Goal: Navigation & Orientation: Find specific page/section

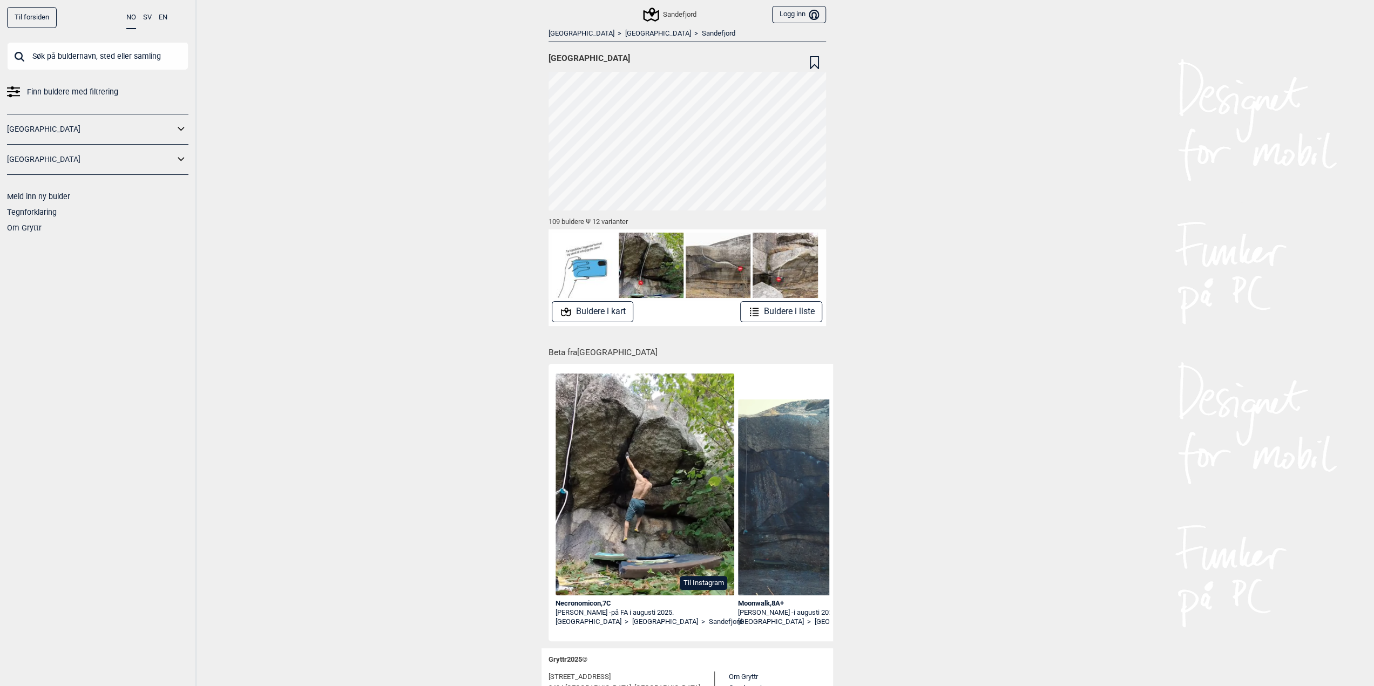
click at [717, 267] on img at bounding box center [718, 265] width 65 height 65
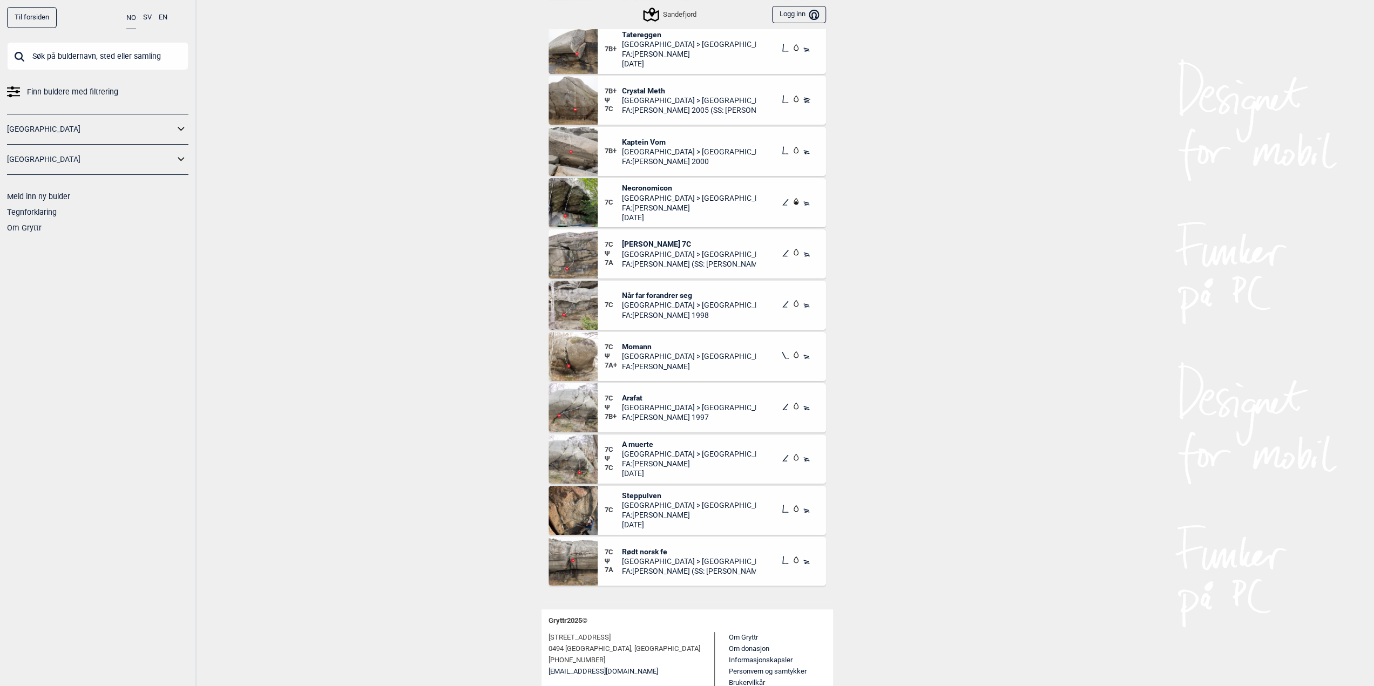
scroll to position [4444, 0]
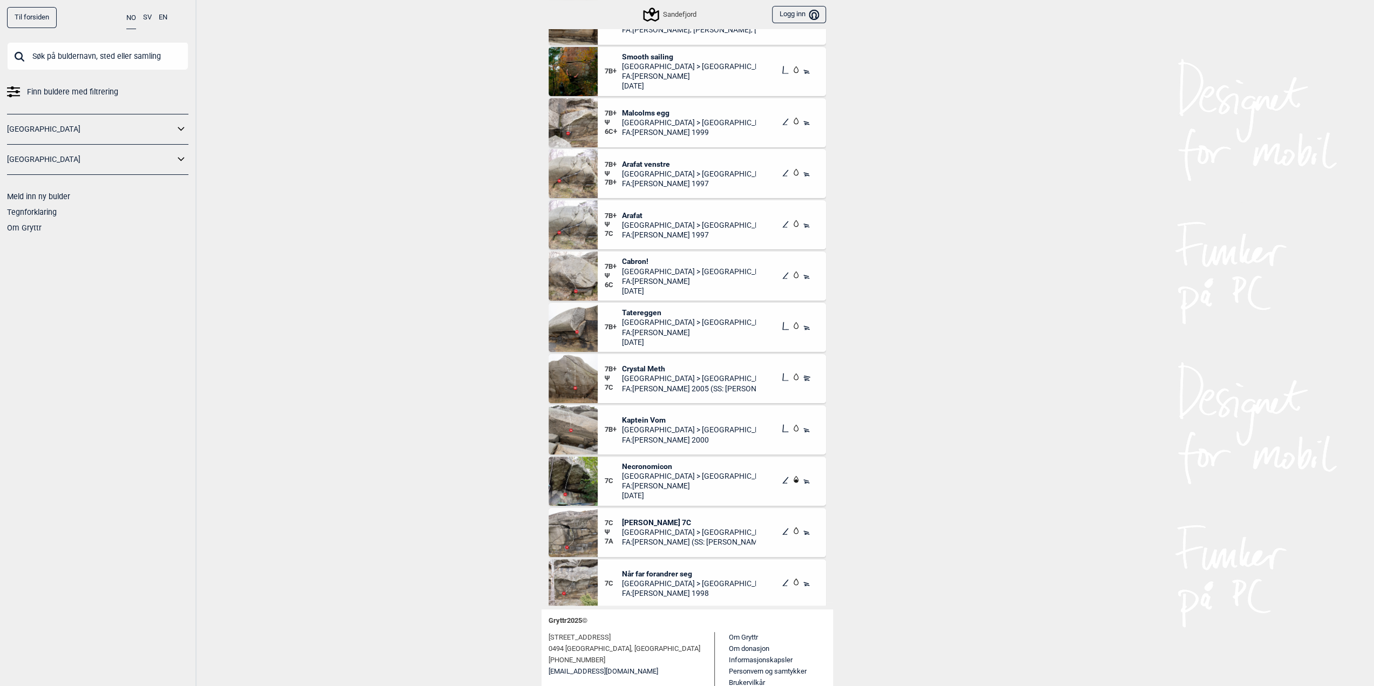
click at [584, 219] on img at bounding box center [573, 224] width 49 height 49
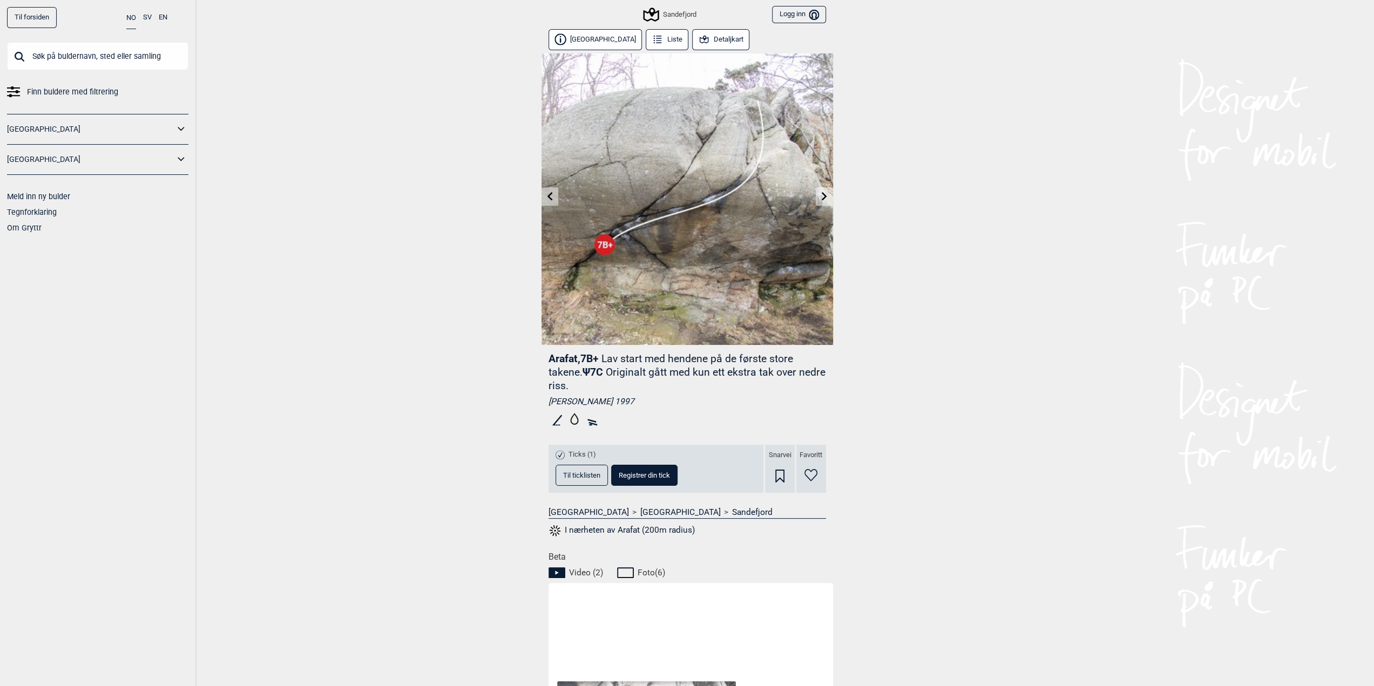
click at [692, 38] on button "Detaljkart" at bounding box center [721, 39] width 58 height 21
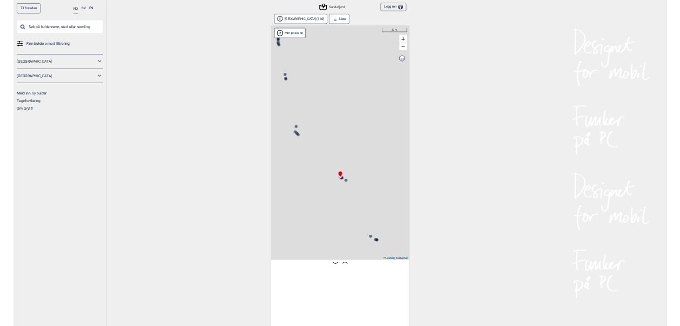
scroll to position [0, 3186]
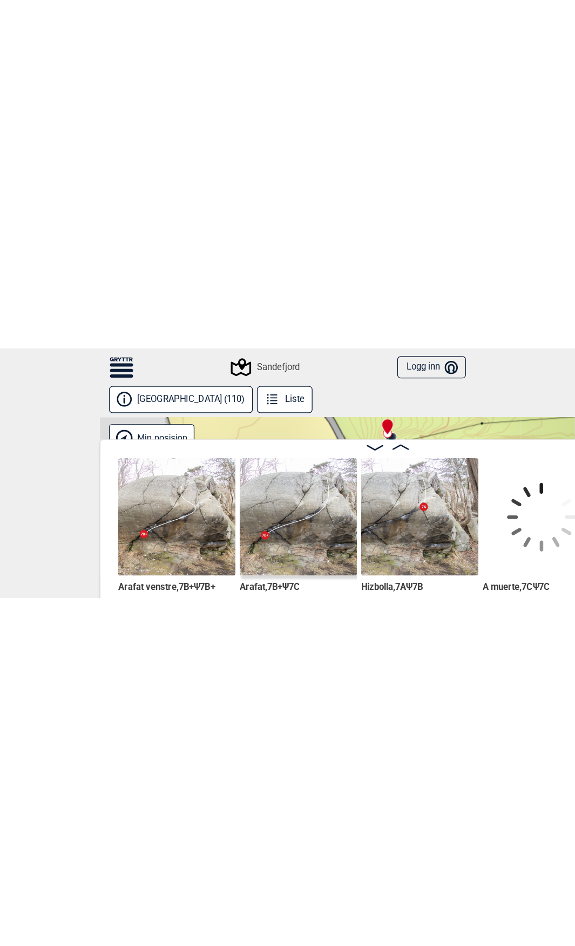
scroll to position [0, 3116]
